Goal: Check status: Check status

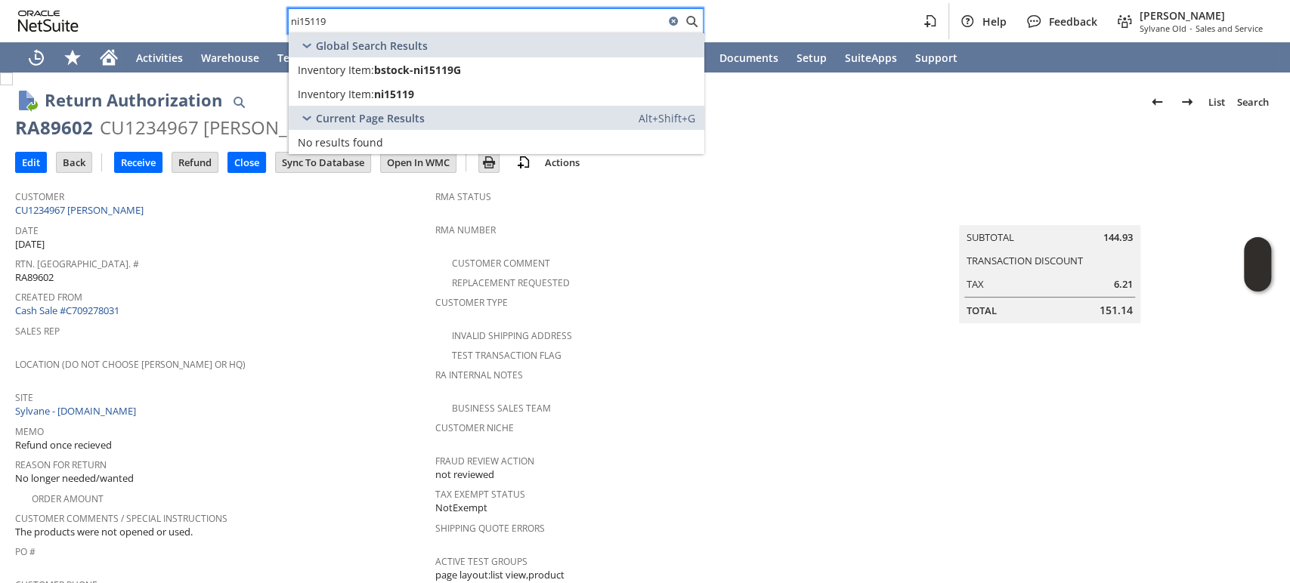
drag, startPoint x: 355, startPoint y: 14, endPoint x: 253, endPoint y: 5, distance: 102.5
click at [244, 5] on div "ni15119 Help Feedback Mark Neri Sylvane Old - Sales and Service" at bounding box center [645, 21] width 1290 height 42
paste input "p218668"
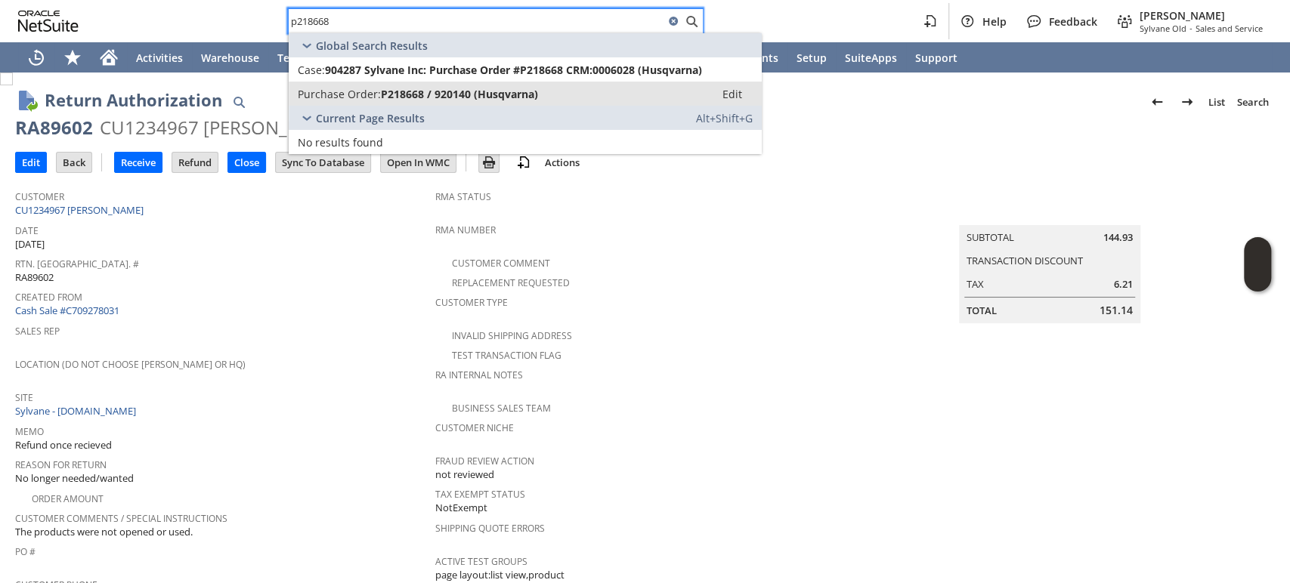
type input "p218668"
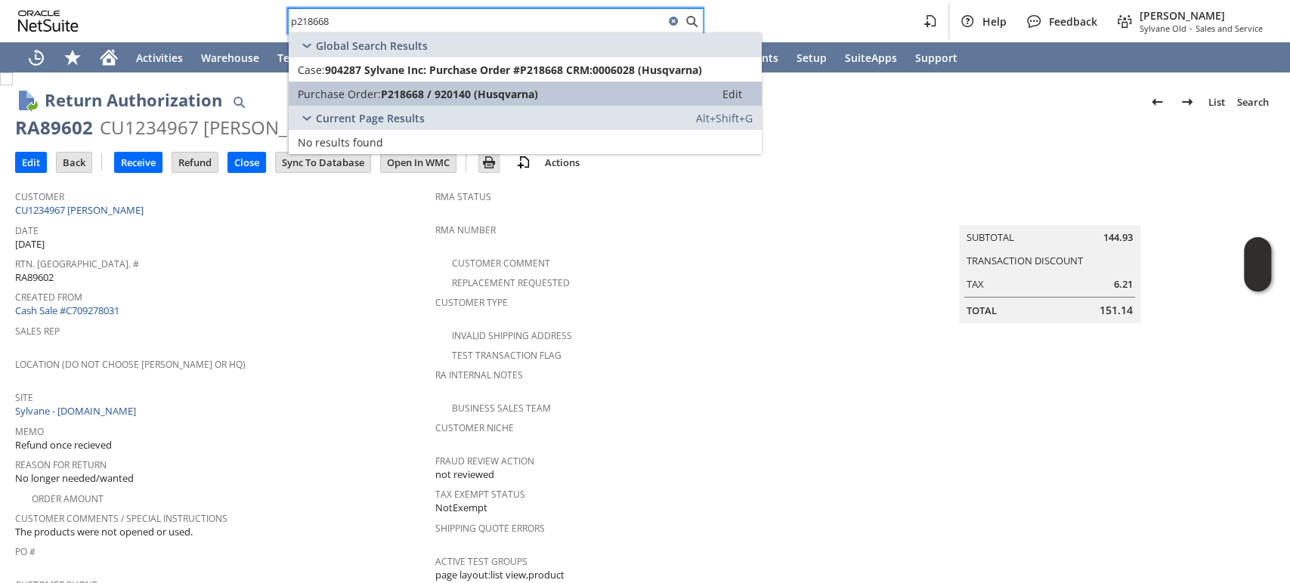
click at [429, 97] on span "P218668 / 920140 (Husqvarna)" at bounding box center [459, 94] width 157 height 14
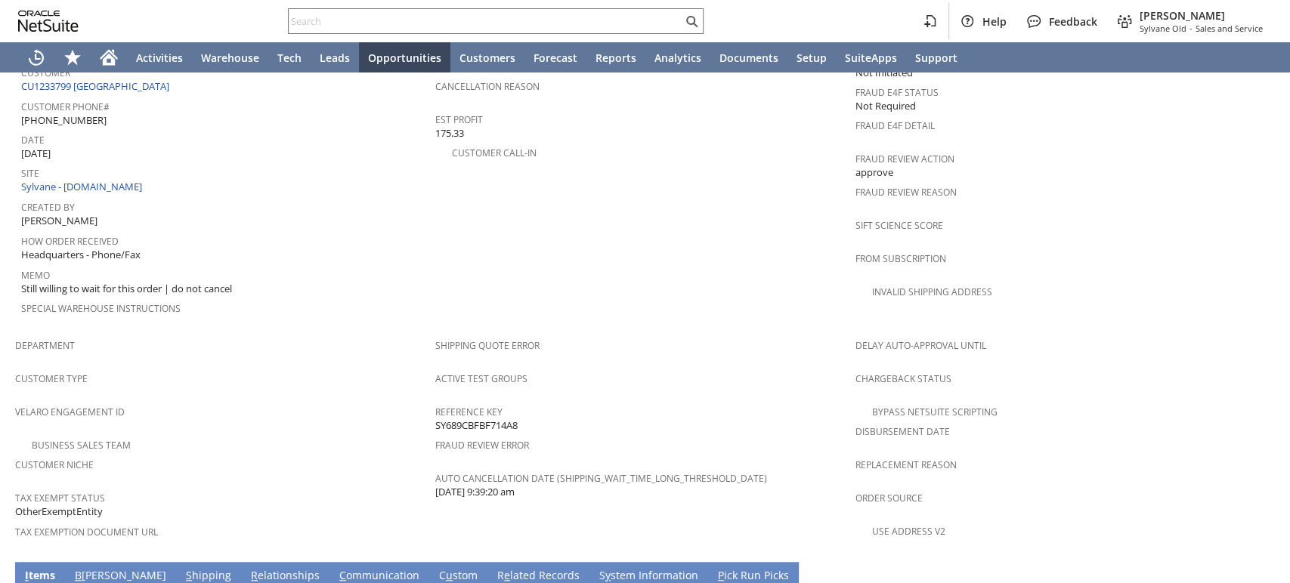
scroll to position [756, 0]
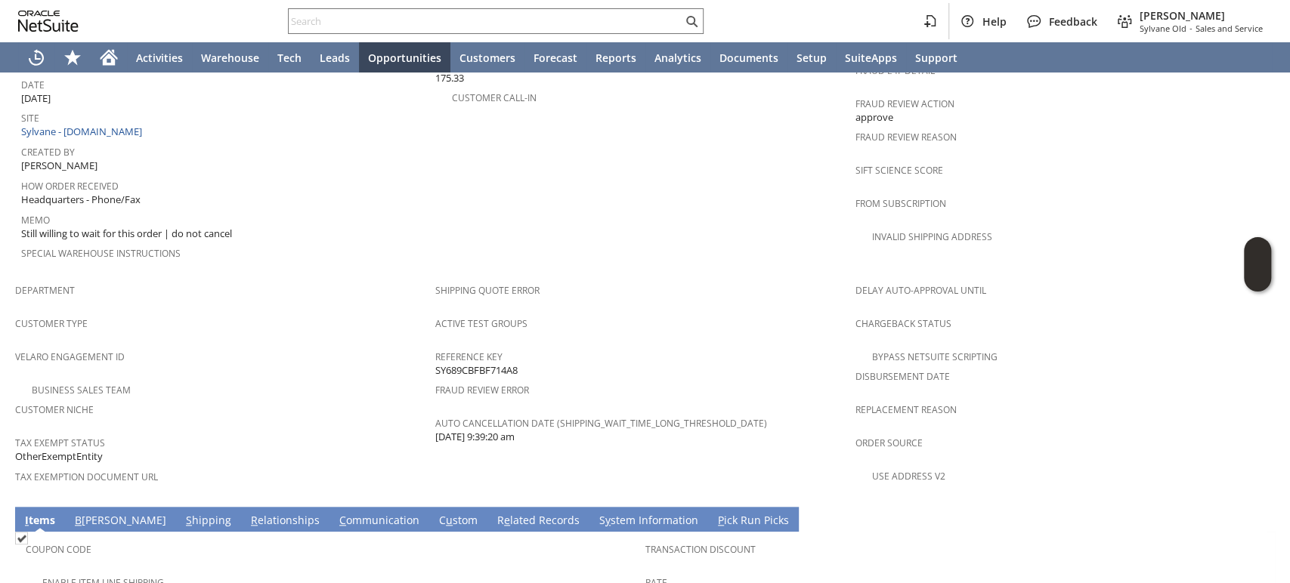
drag, startPoint x: 153, startPoint y: 457, endPoint x: 125, endPoint y: 463, distance: 28.6
click at [182, 513] on link "S hipping" at bounding box center [208, 521] width 53 height 17
click at [91, 513] on link "B illing" at bounding box center [118, 521] width 99 height 17
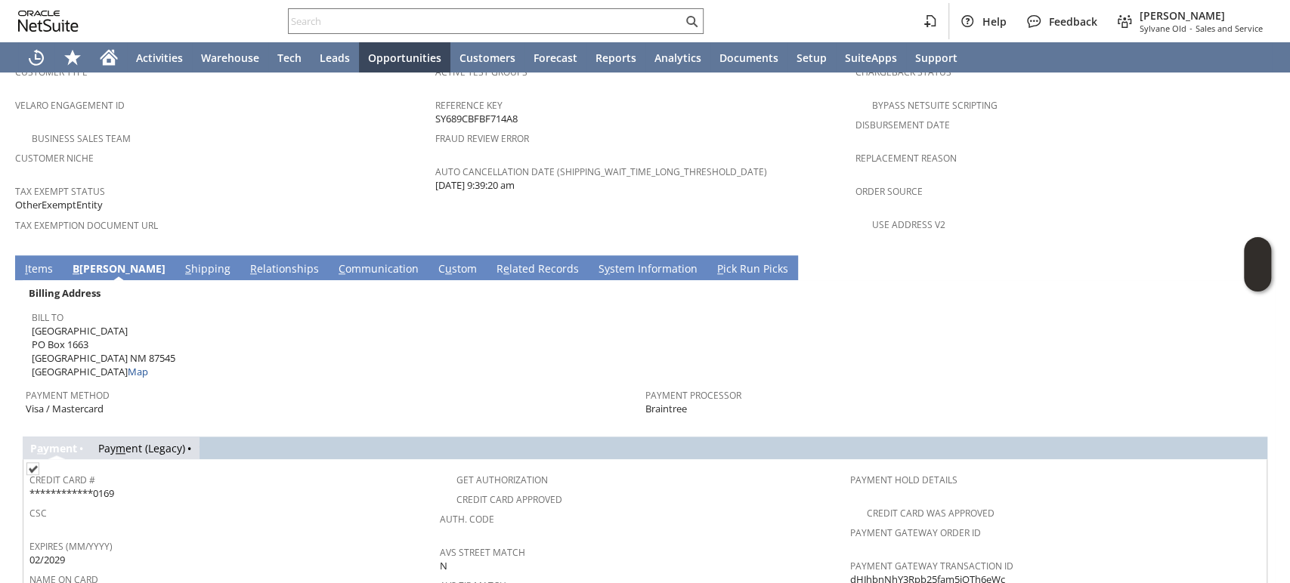
scroll to position [923, 0]
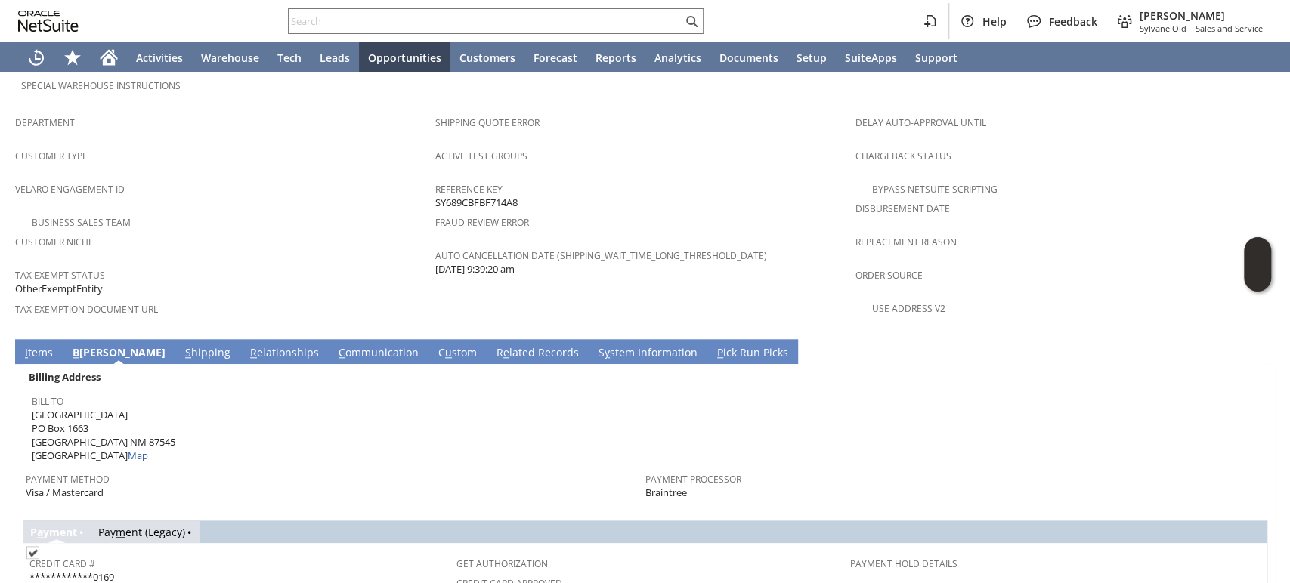
click at [181, 345] on link "S hipping" at bounding box center [207, 353] width 53 height 17
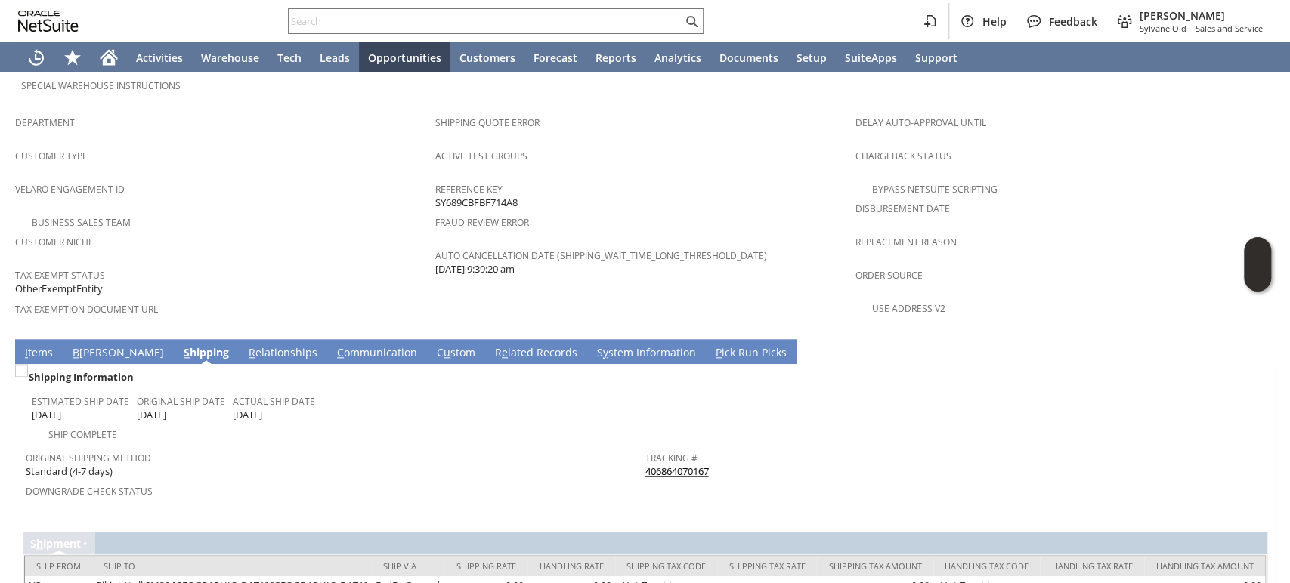
scroll to position [918, 0]
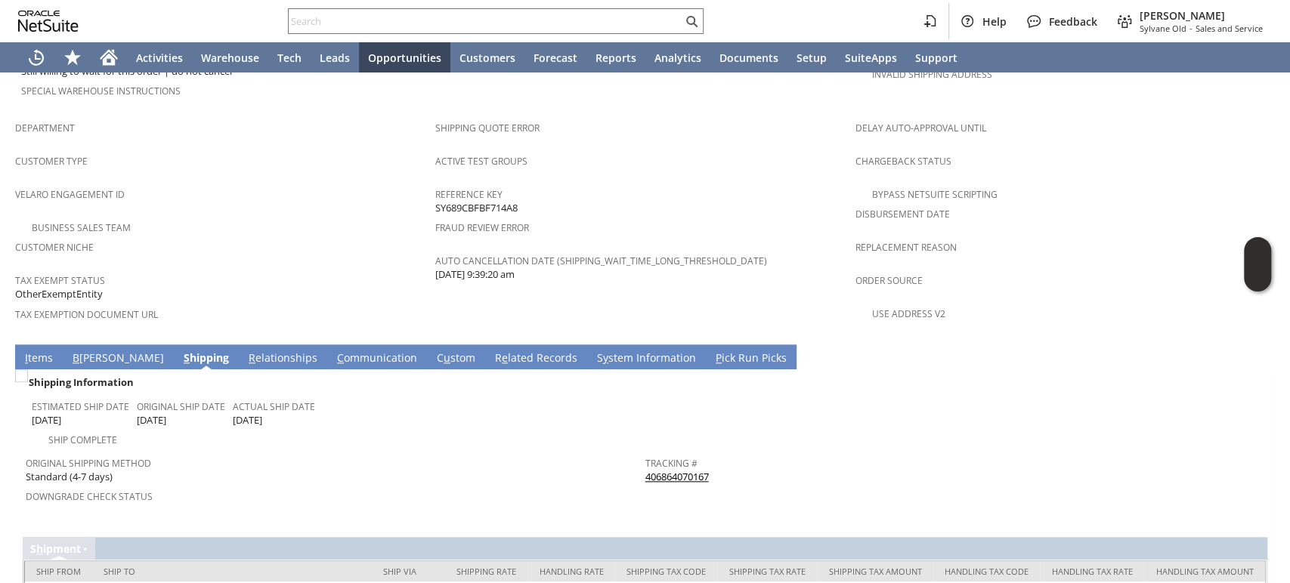
click at [97, 351] on link "B illing" at bounding box center [118, 359] width 99 height 17
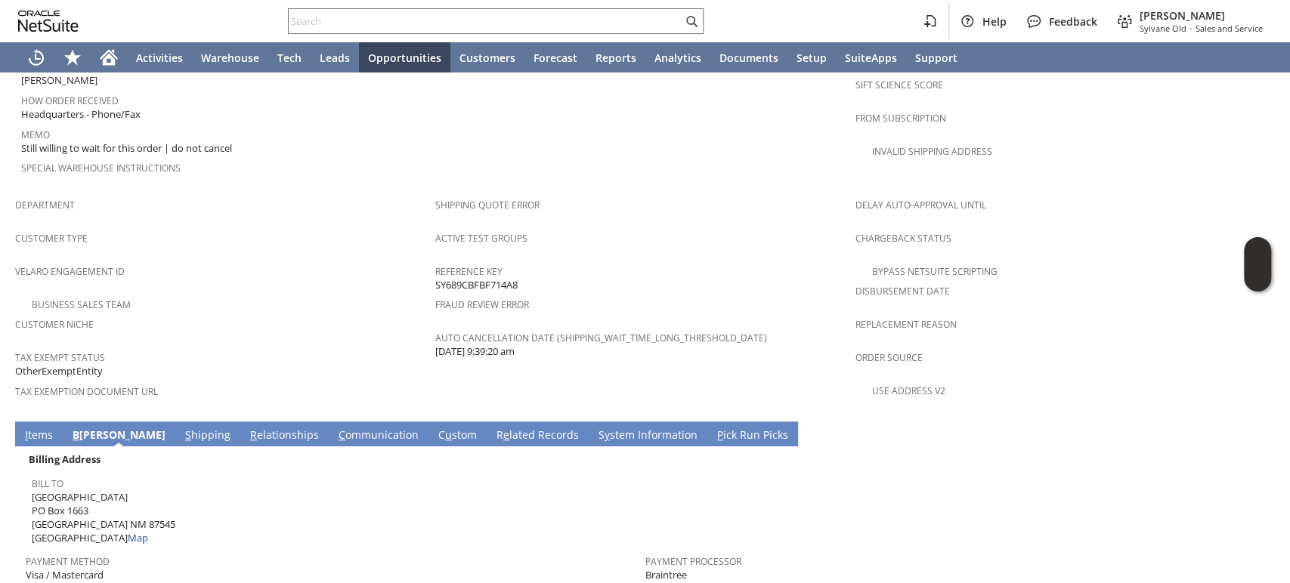
scroll to position [949, 0]
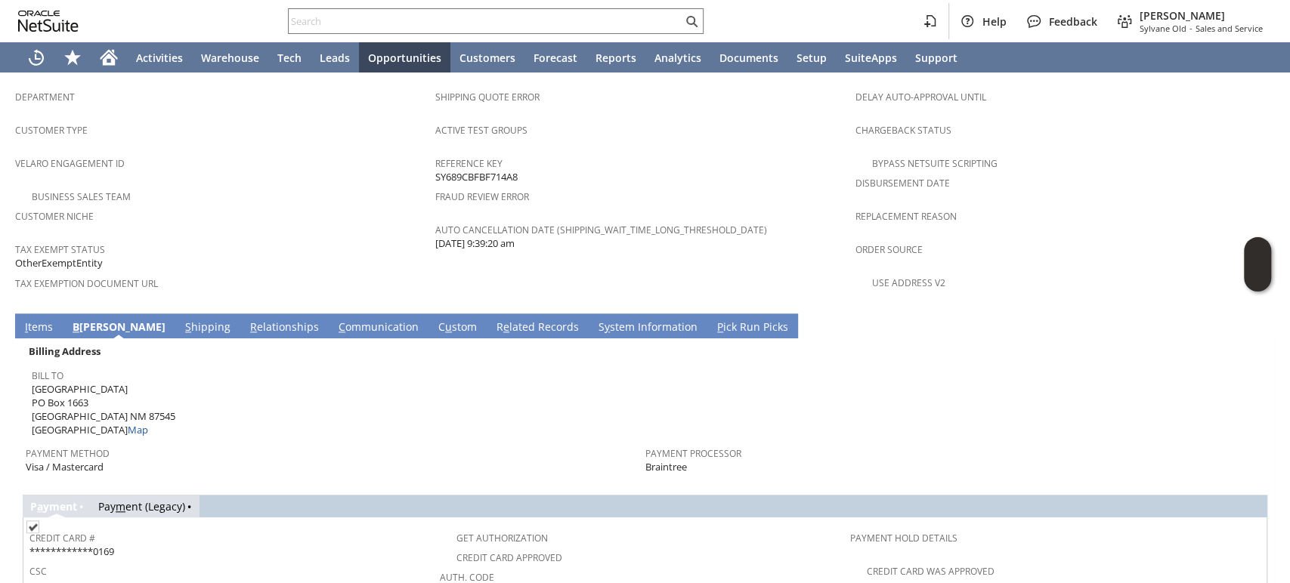
click at [230, 439] on td "Payment Method Visa / Mastercard" at bounding box center [336, 458] width 620 height 38
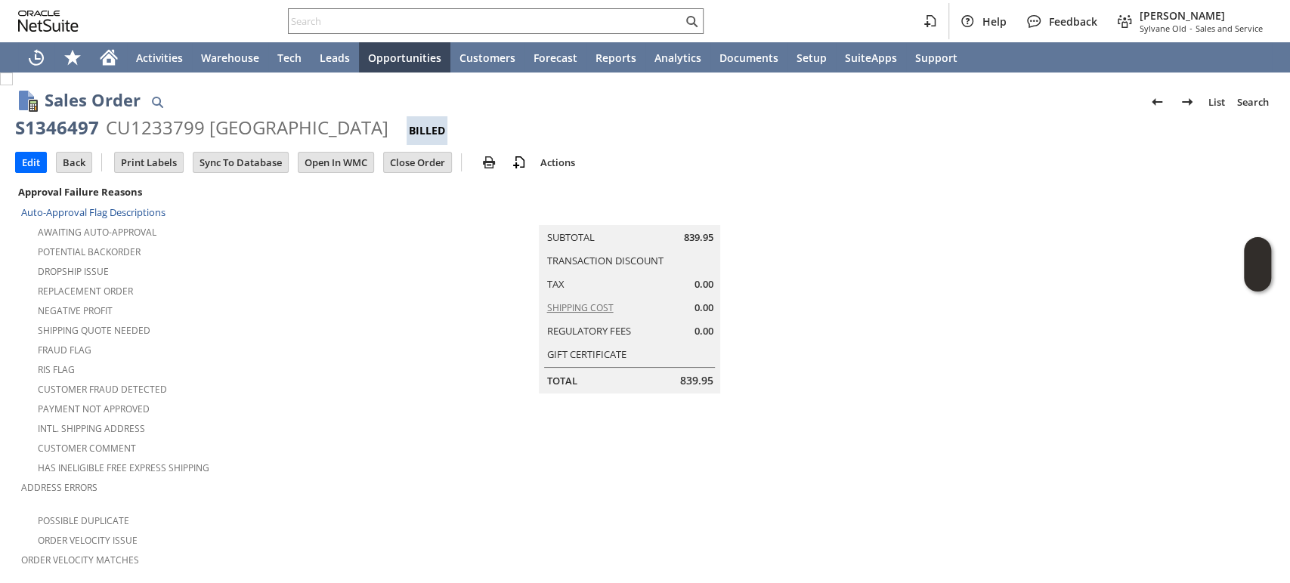
scroll to position [336, 0]
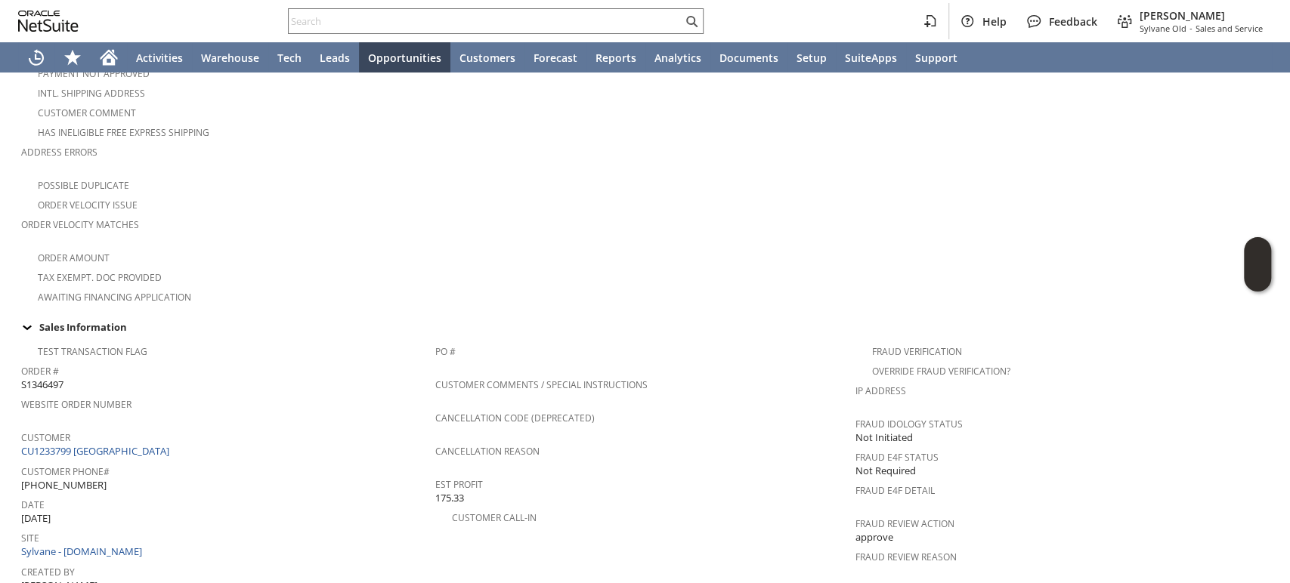
click at [175, 360] on div "Order # S1346497" at bounding box center [224, 376] width 407 height 32
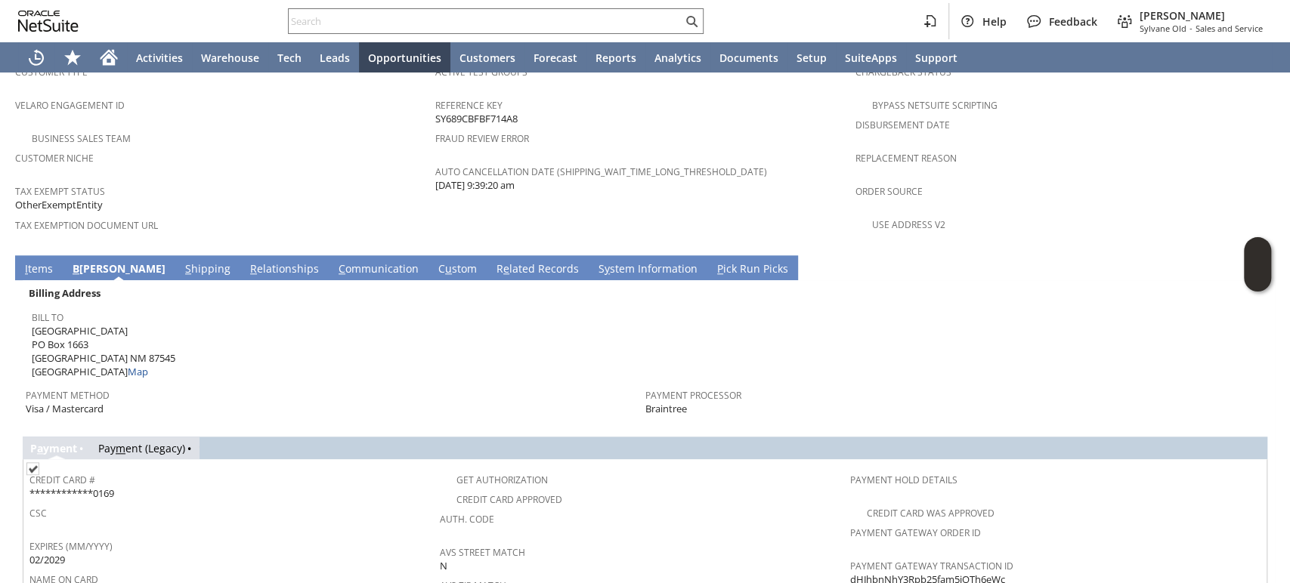
click at [41, 261] on link "I tems" at bounding box center [39, 269] width 36 height 17
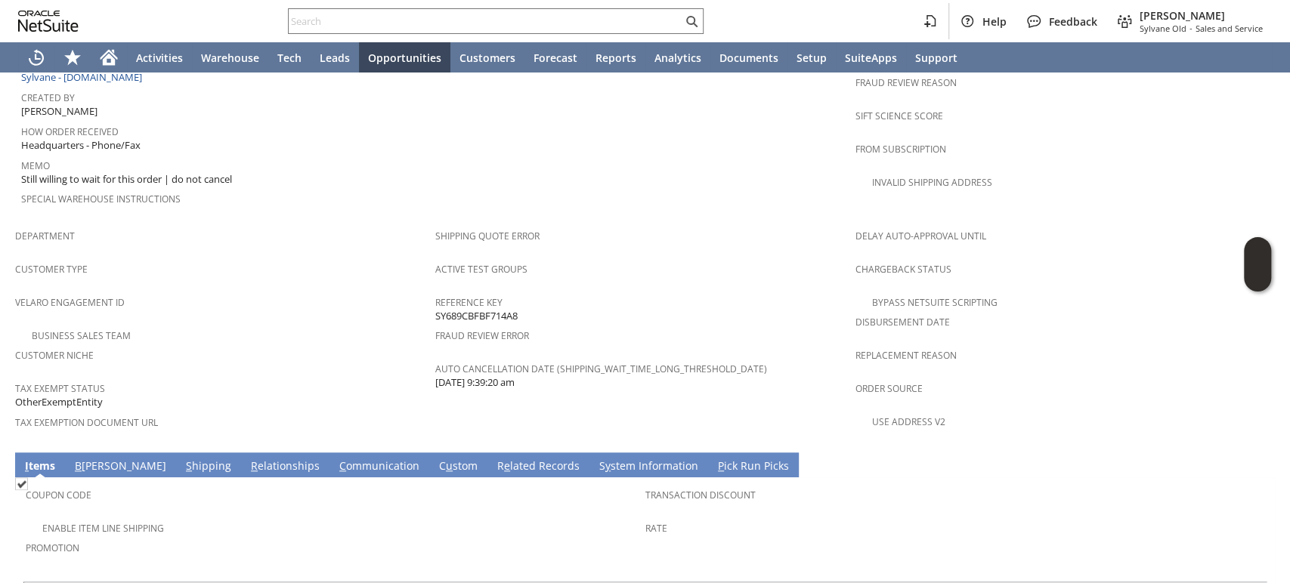
scroll to position [923, 0]
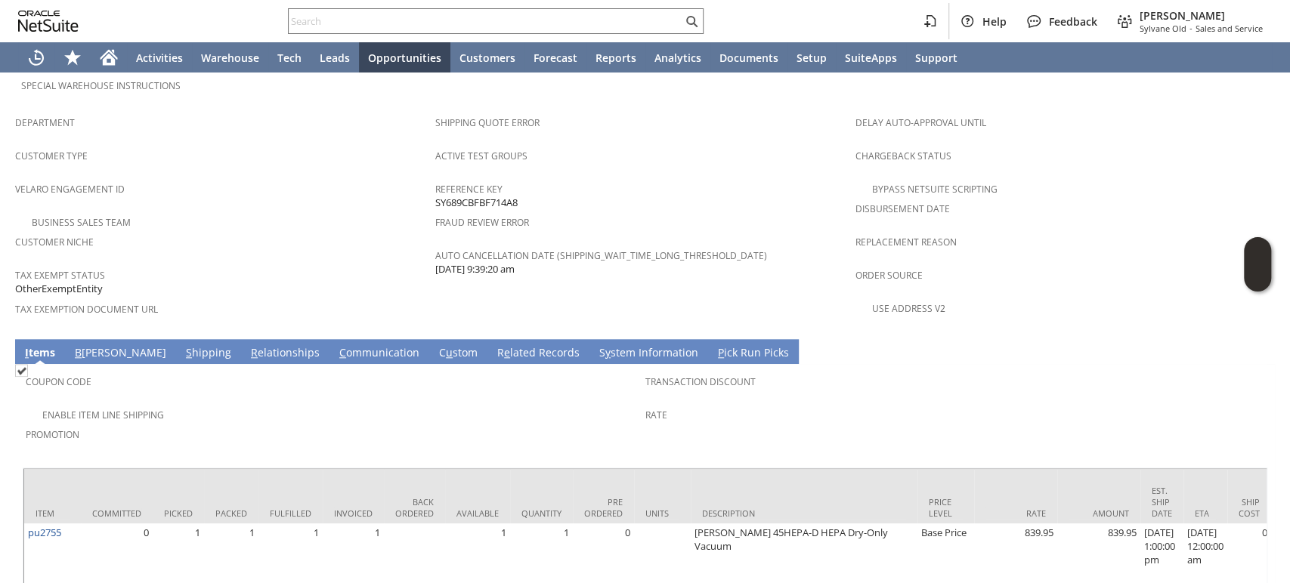
click at [182, 345] on link "S hipping" at bounding box center [208, 353] width 53 height 17
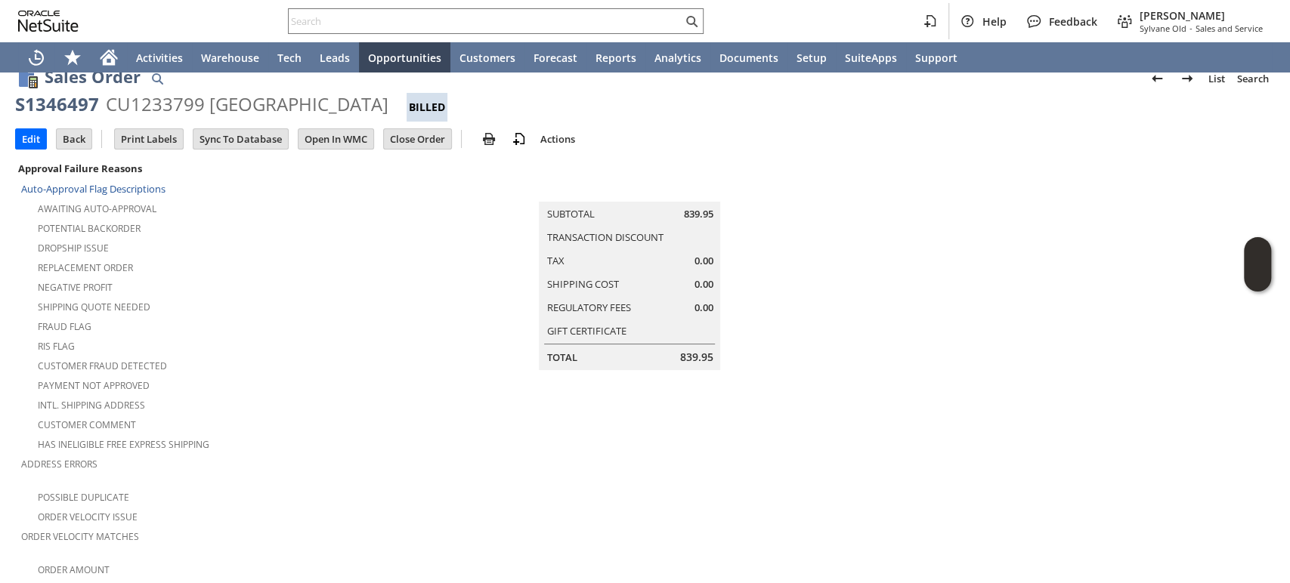
scroll to position [0, 0]
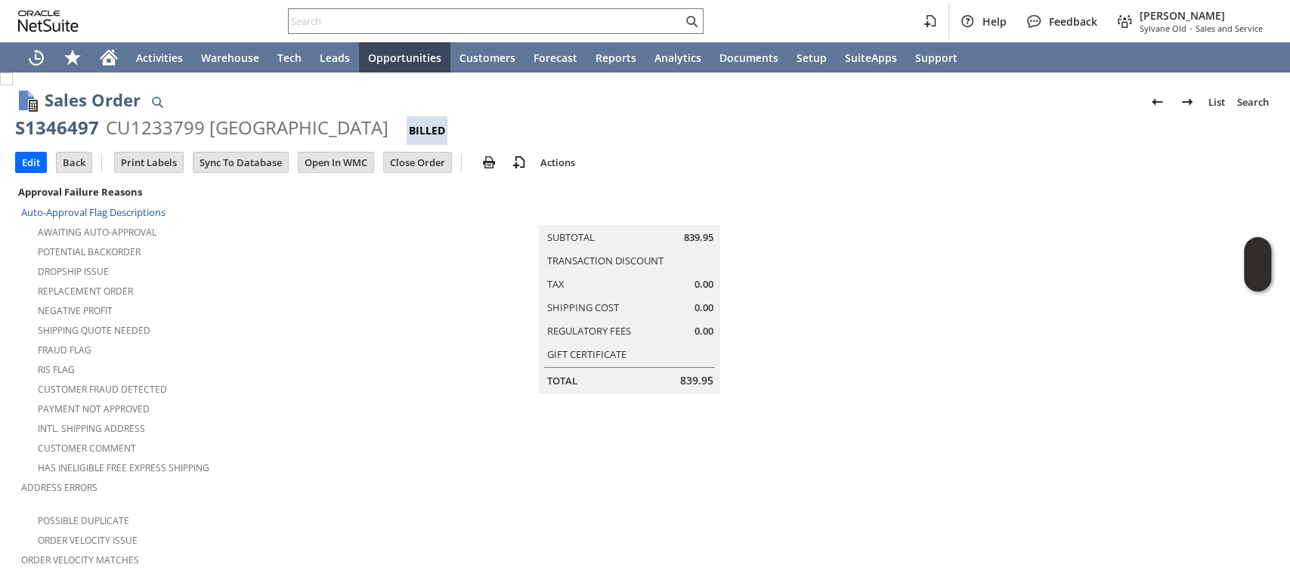
drag, startPoint x: 17, startPoint y: 125, endPoint x: 413, endPoint y: 125, distance: 396.8
click at [413, 125] on div "S1346497 CU1233799 Los Alamos National Lab Billed" at bounding box center [645, 130] width 1260 height 29
copy div "S1346497 CU1233799 Los Alamos National Lab"
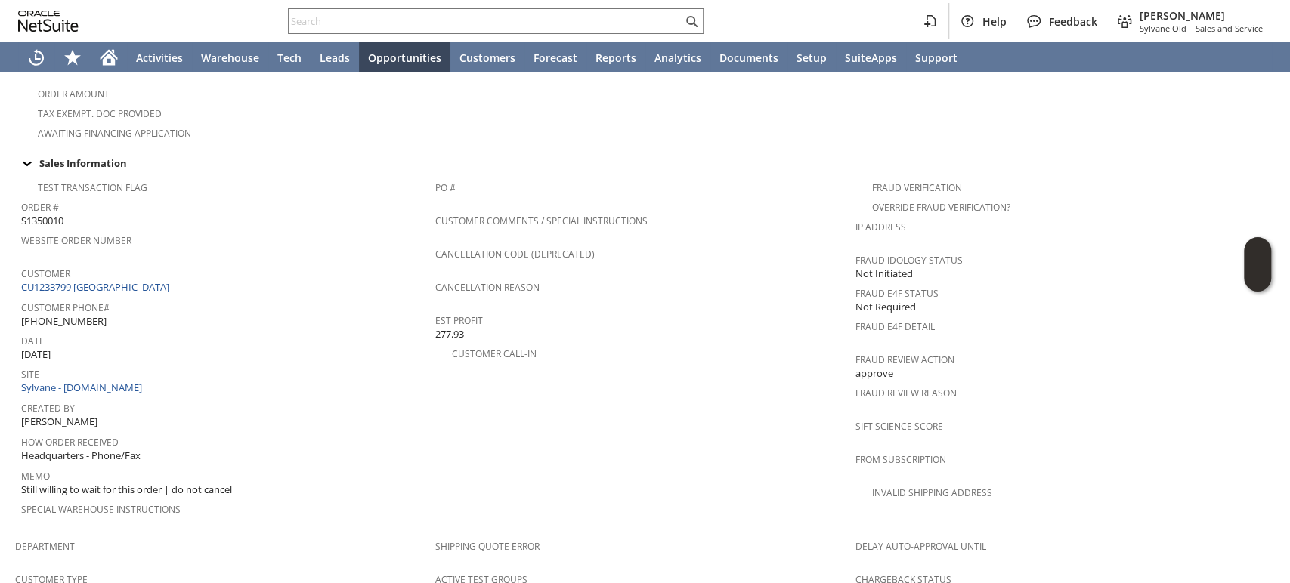
scroll to position [419, 0]
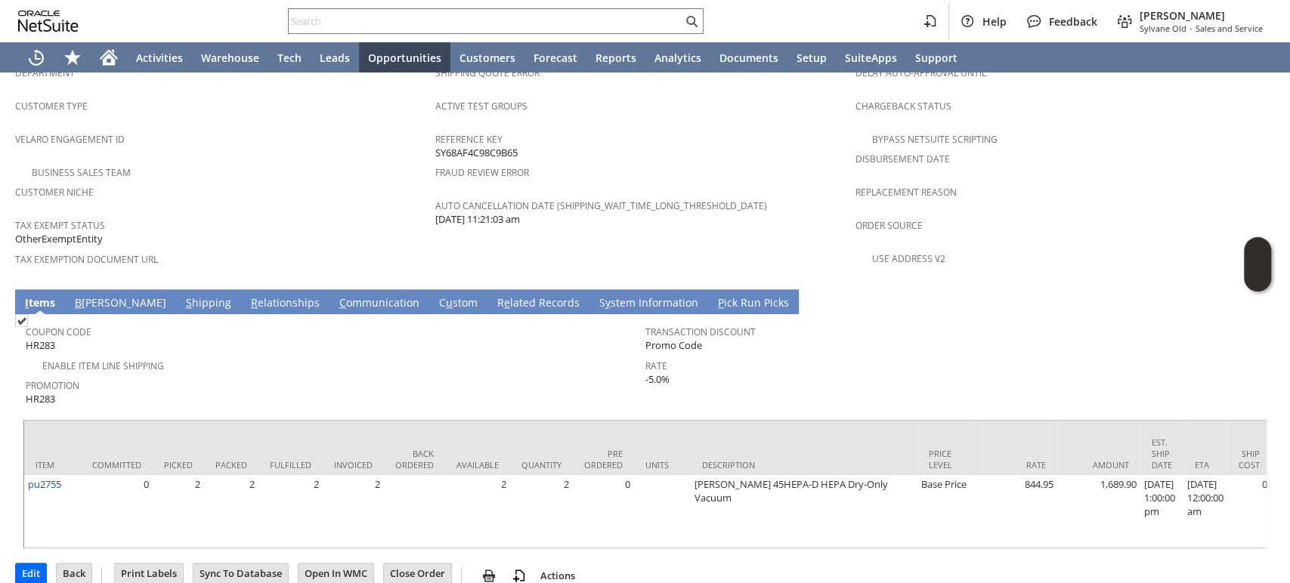
click at [182, 295] on link "S hipping" at bounding box center [208, 303] width 53 height 17
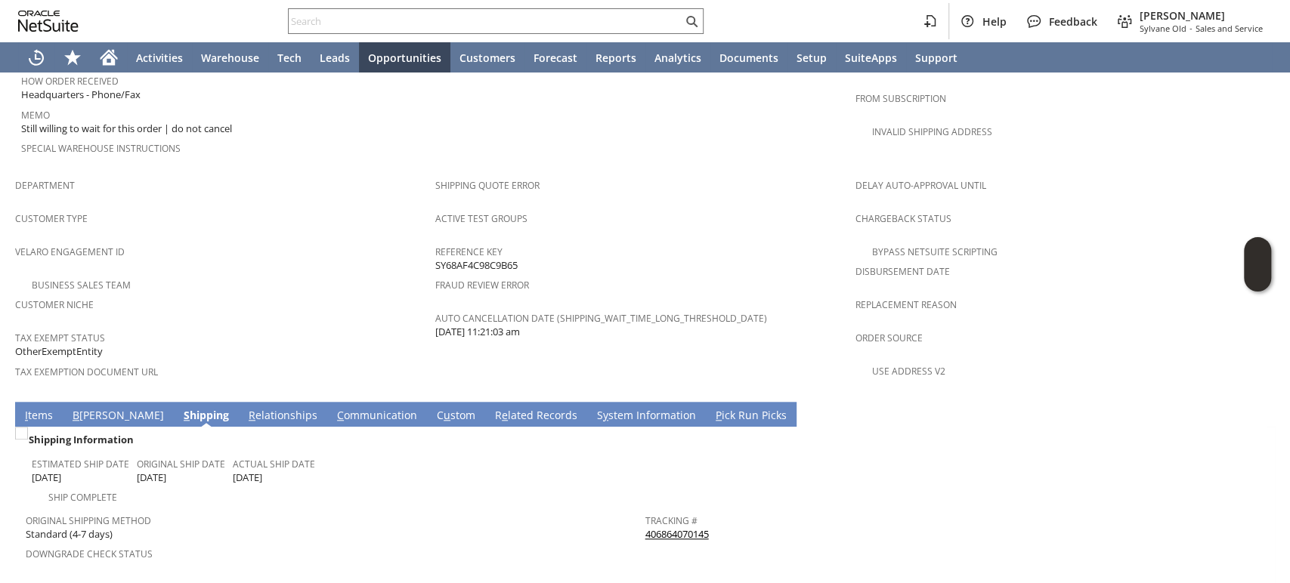
scroll to position [834, 0]
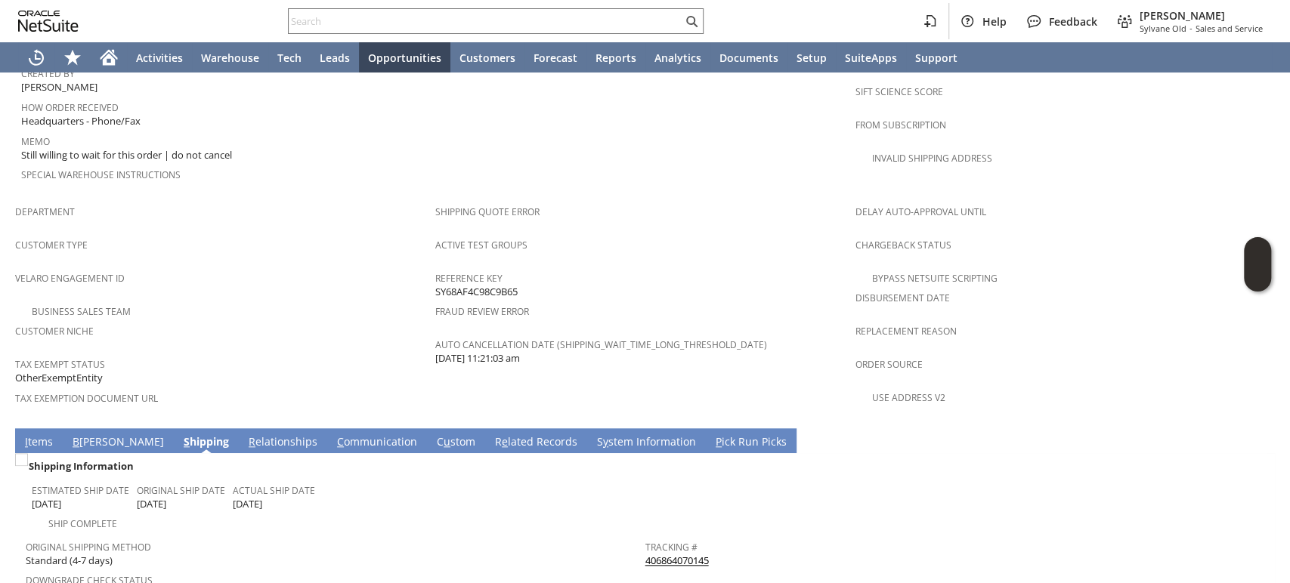
click at [568, 537] on span "Original Shipping Method" at bounding box center [332, 545] width 612 height 17
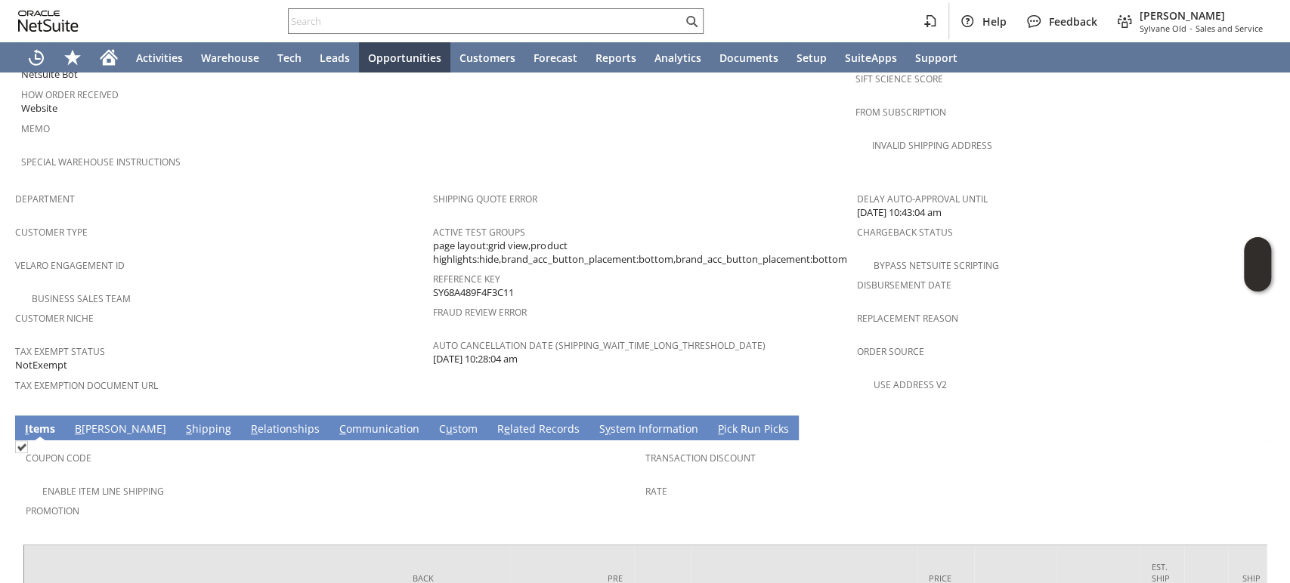
scroll to position [961, 0]
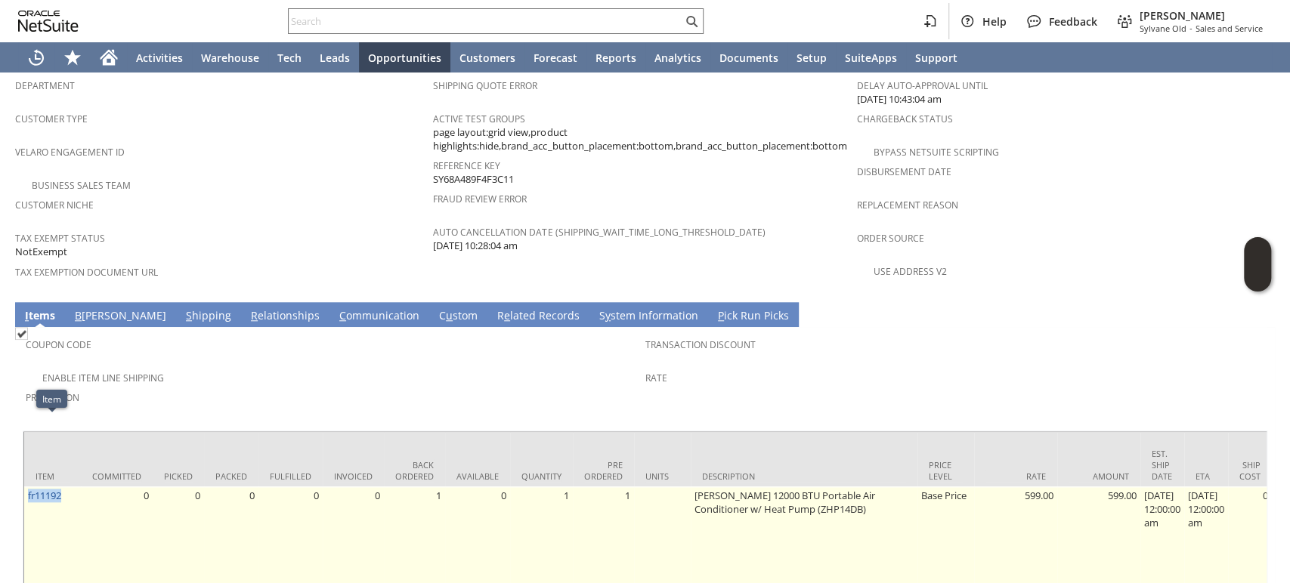
drag, startPoint x: 70, startPoint y: 432, endPoint x: 24, endPoint y: 437, distance: 45.7
click at [24, 487] on td "fr11192" at bounding box center [52, 537] width 57 height 100
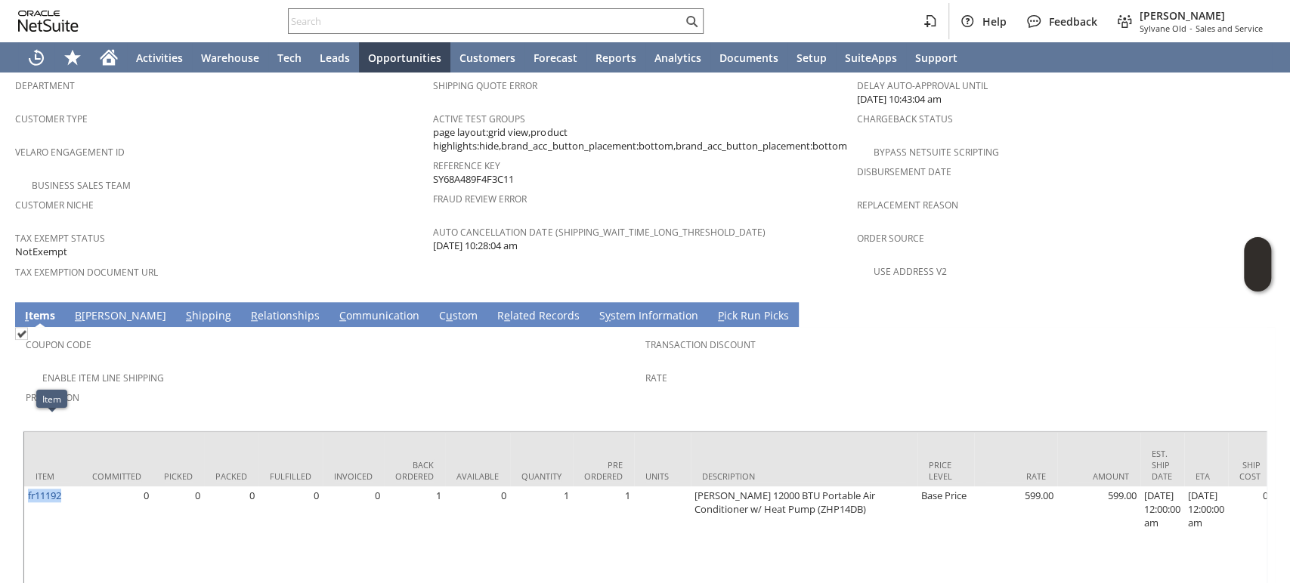
copy link "fr11192"
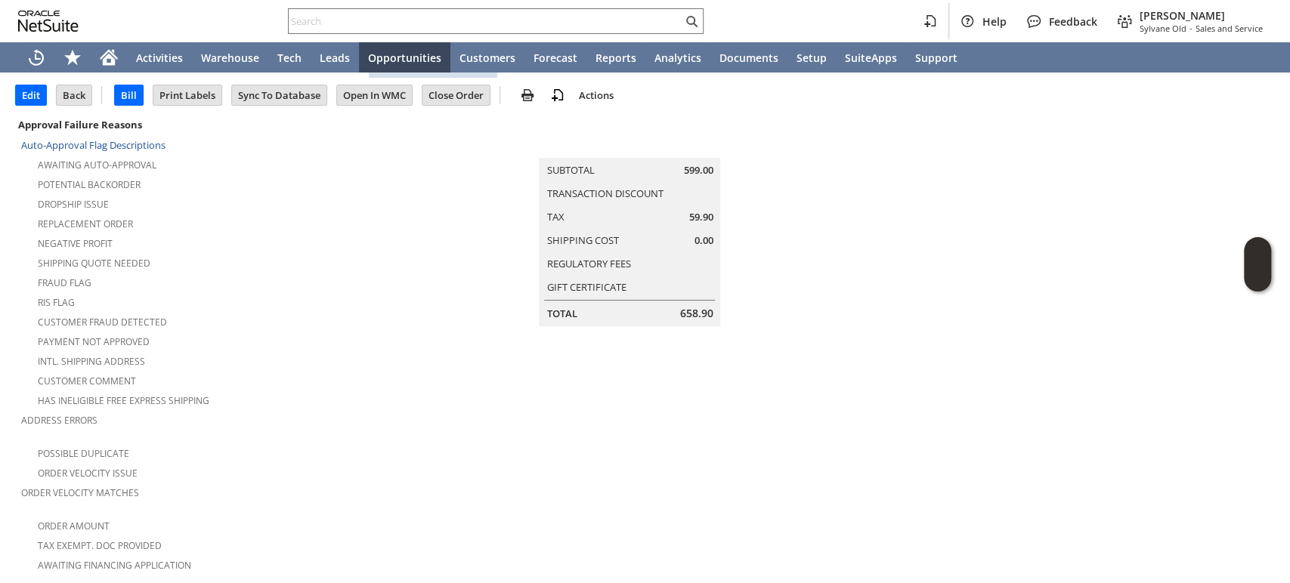
scroll to position [0, 0]
